Goal: Obtain resource: Download file/media

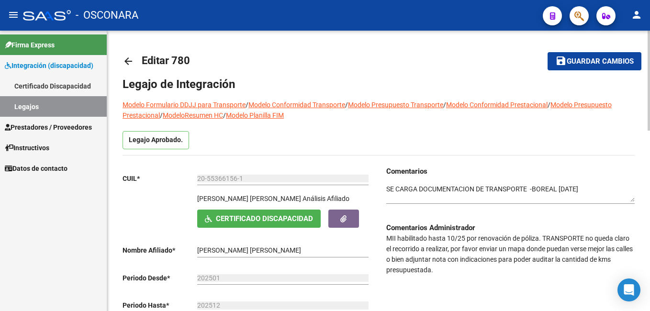
click at [649, 27] on html "menu - OSCONARA person Firma Express Integración (discapacidad) Certificado Dis…" at bounding box center [325, 155] width 650 height 311
click at [566, 59] on mat-icon "save" at bounding box center [560, 60] width 11 height 11
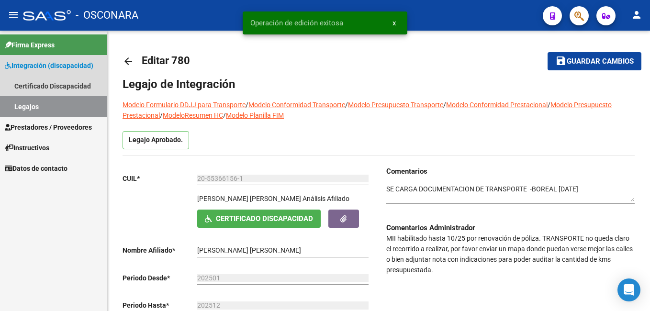
click at [58, 112] on link "Legajos" at bounding box center [53, 106] width 107 height 21
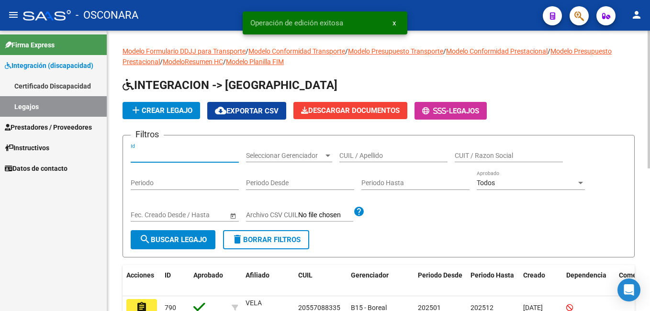
click at [153, 157] on input "Id" at bounding box center [185, 156] width 108 height 8
type input "712"
click at [175, 235] on span "search Buscar Legajo" at bounding box center [172, 239] width 67 height 9
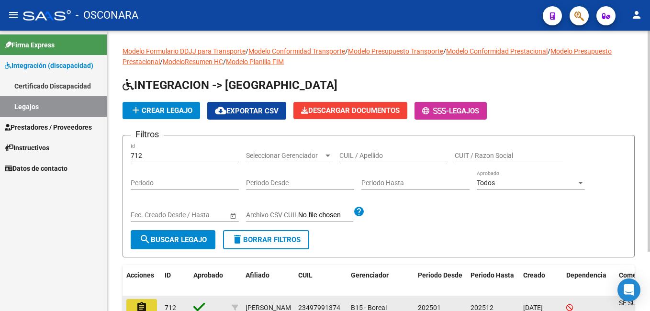
click at [149, 307] on button "assignment" at bounding box center [141, 307] width 31 height 17
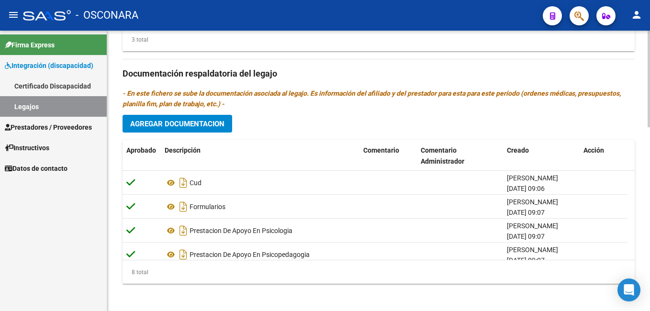
scroll to position [533, 0]
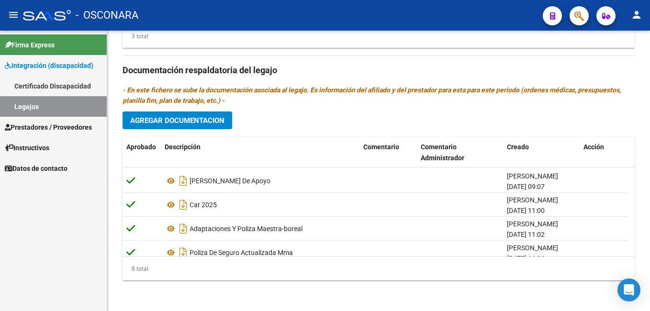
scroll to position [106, 0]
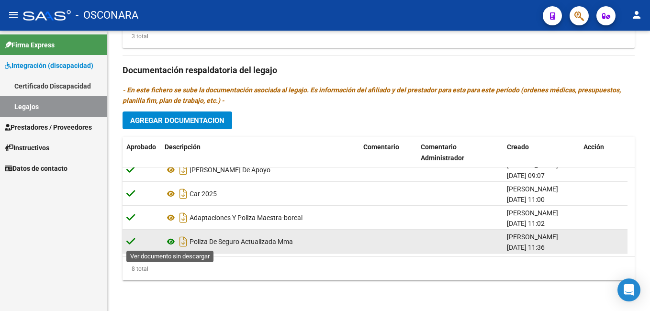
click at [170, 242] on icon at bounding box center [171, 241] width 12 height 11
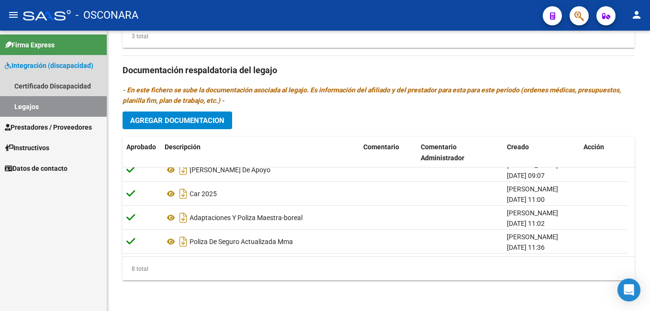
click at [23, 106] on link "Legajos" at bounding box center [53, 106] width 107 height 21
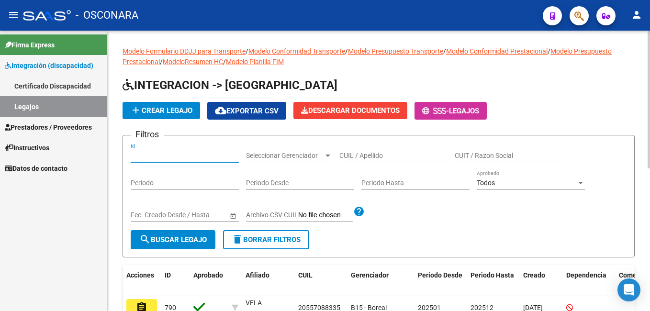
click at [159, 152] on input "Id" at bounding box center [185, 156] width 108 height 8
type input "720"
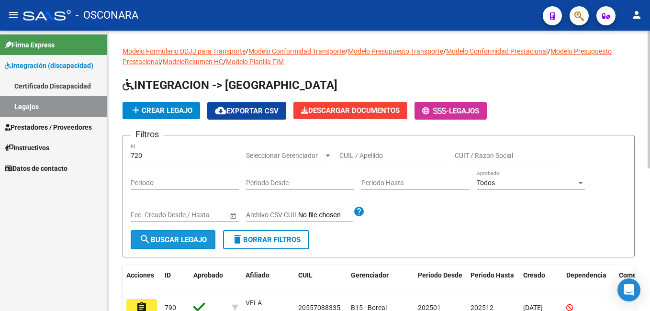
click at [184, 238] on span "search Buscar Legajo" at bounding box center [172, 239] width 67 height 9
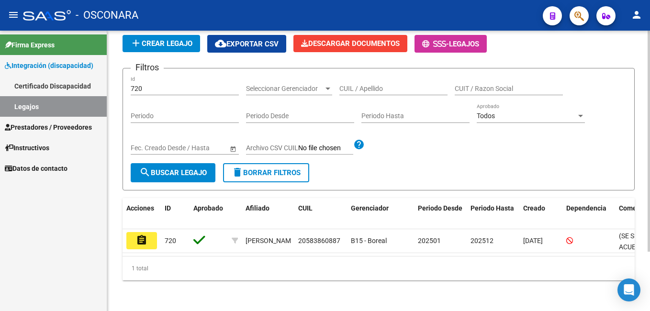
scroll to position [75, 0]
click at [649, 182] on html "menu - OSCONARA person Firma Express Integración (discapacidad) Certificado Dis…" at bounding box center [325, 155] width 650 height 311
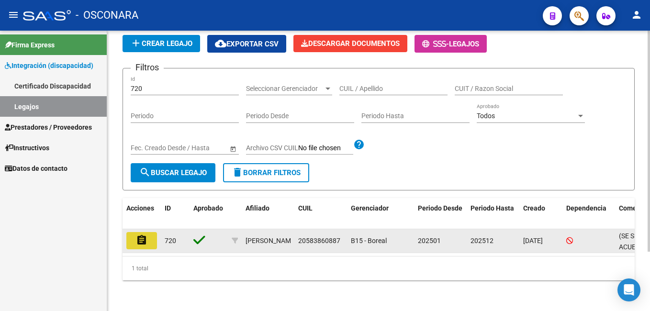
click at [138, 236] on mat-icon "assignment" at bounding box center [141, 239] width 11 height 11
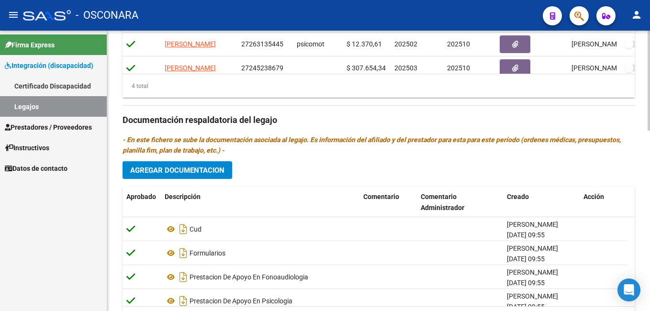
scroll to position [507, 0]
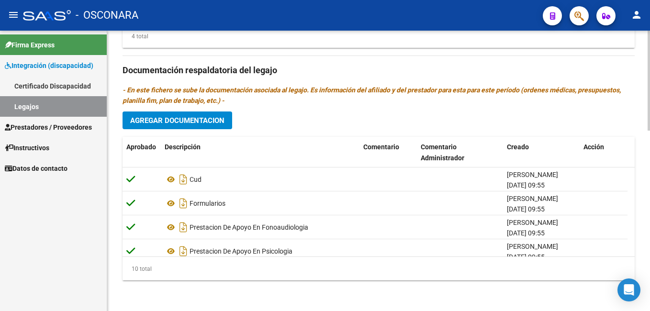
click at [649, 299] on html "menu - OSCONARA person Firma Express Integración (discapacidad) Certificado Dis…" at bounding box center [325, 155] width 650 height 311
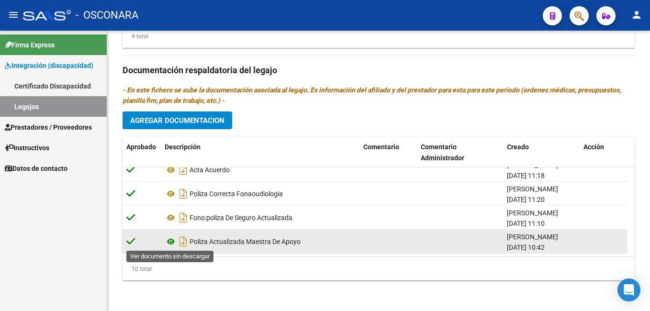
click at [172, 241] on icon at bounding box center [171, 241] width 12 height 11
